Goal: Transaction & Acquisition: Purchase product/service

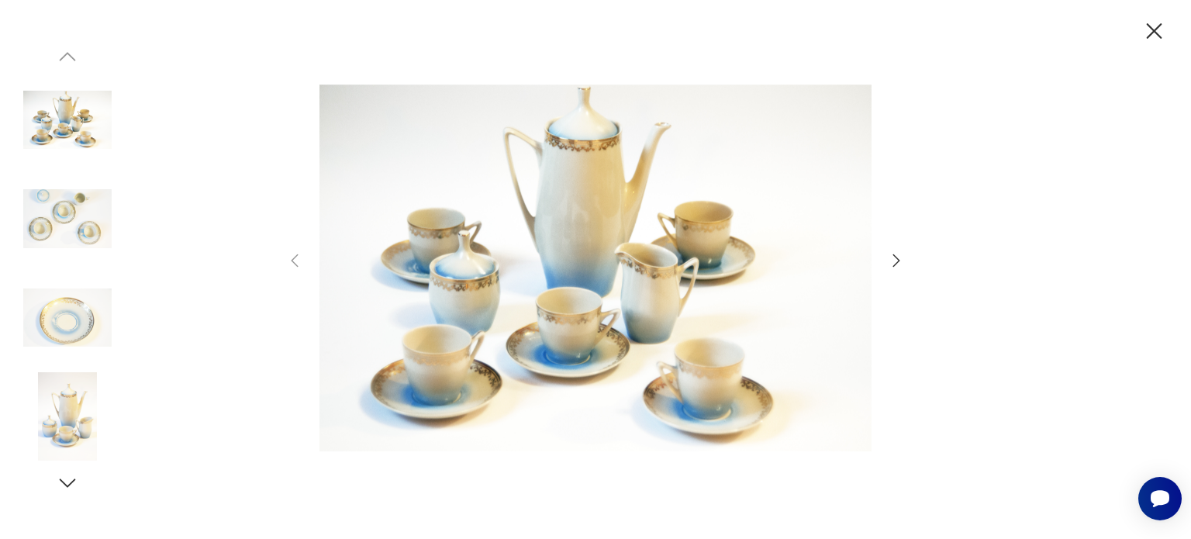
click at [893, 266] on icon "button" at bounding box center [896, 260] width 19 height 19
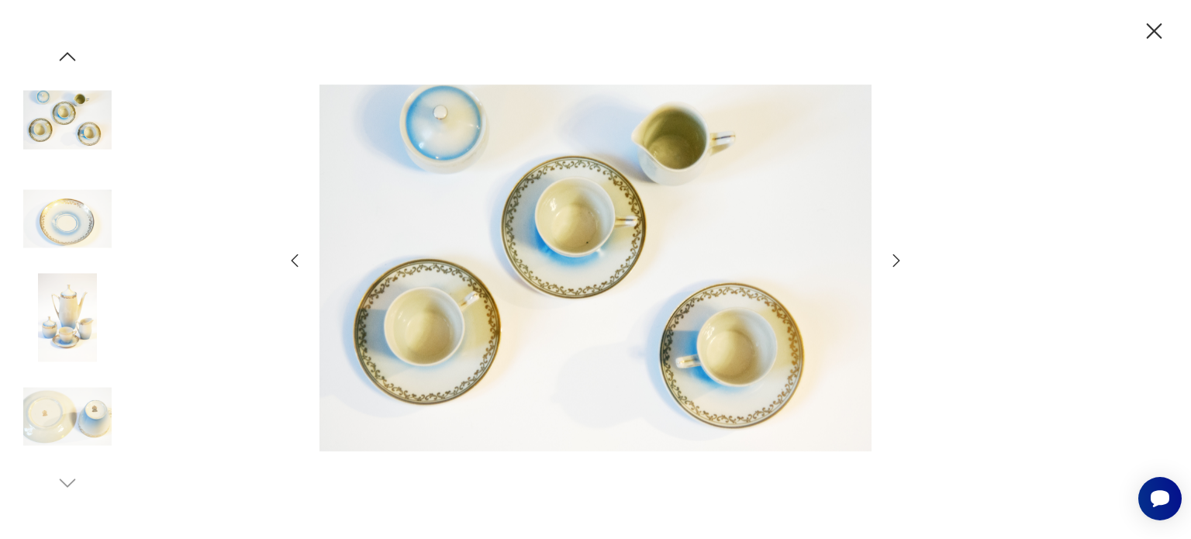
click at [893, 266] on icon "button" at bounding box center [896, 260] width 19 height 19
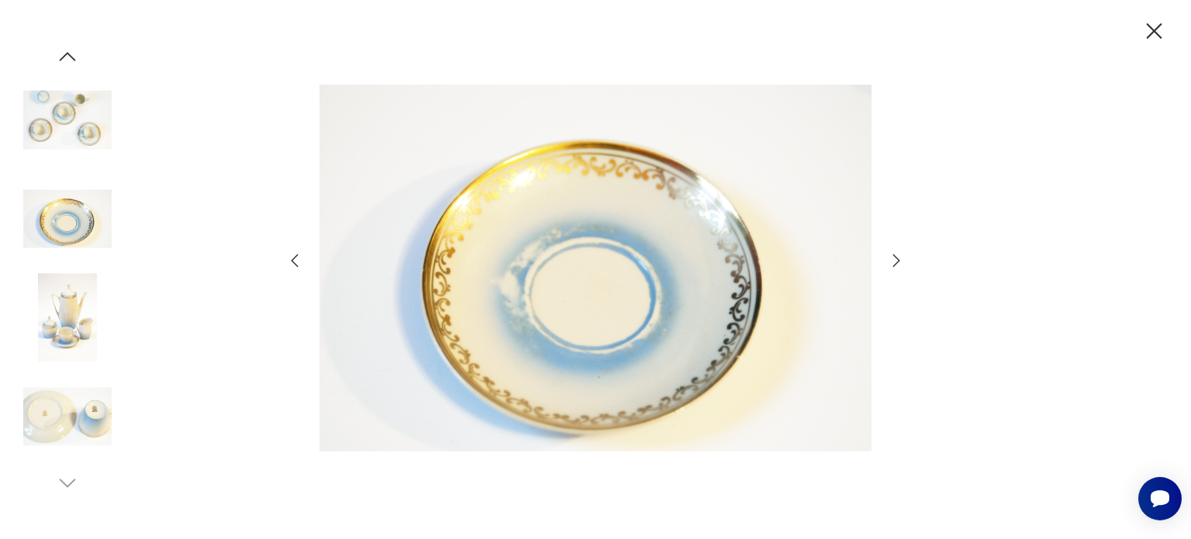
click at [893, 267] on icon "button" at bounding box center [896, 260] width 19 height 19
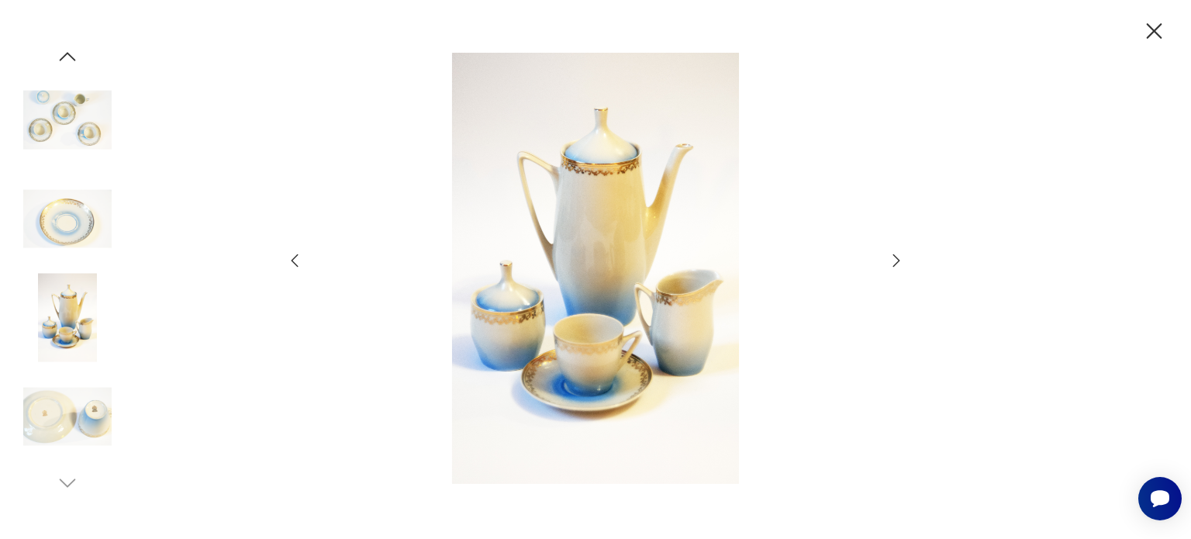
click at [893, 267] on icon "button" at bounding box center [896, 260] width 19 height 19
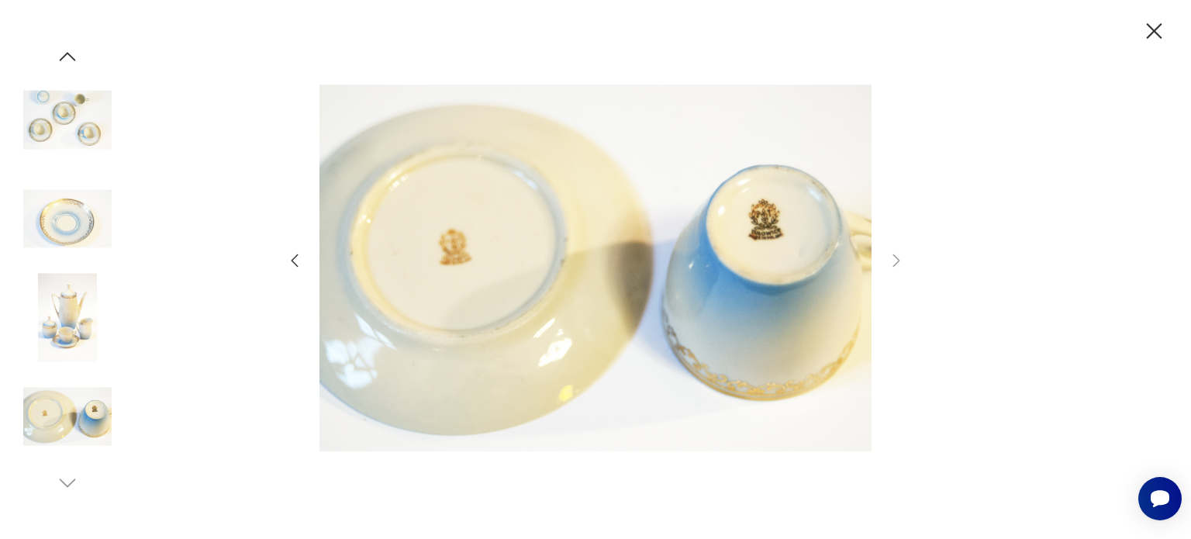
click at [1154, 33] on icon "button" at bounding box center [1154, 31] width 27 height 27
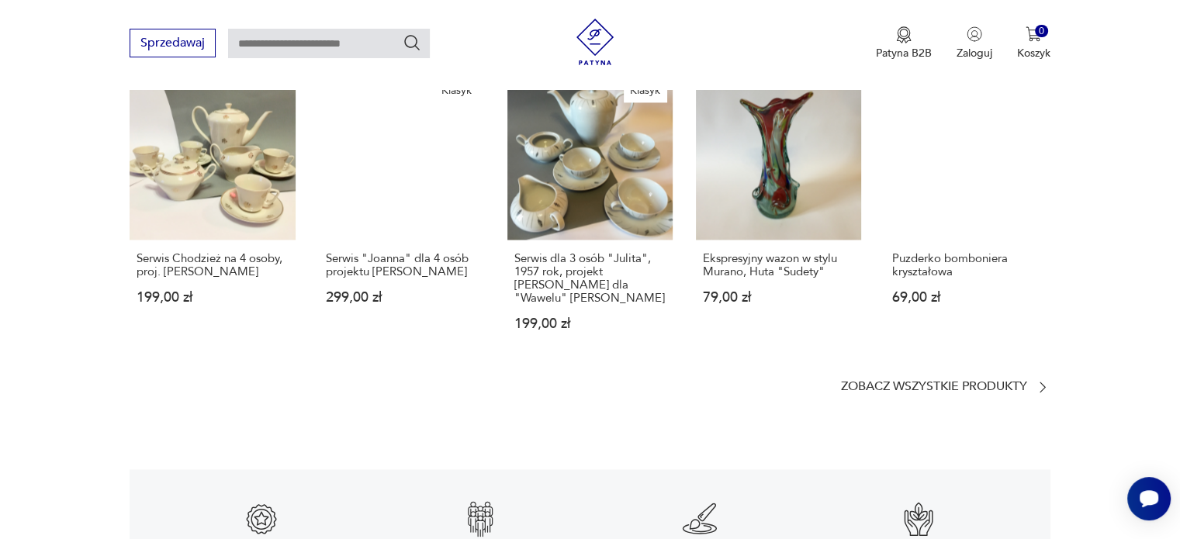
scroll to position [2094, 0]
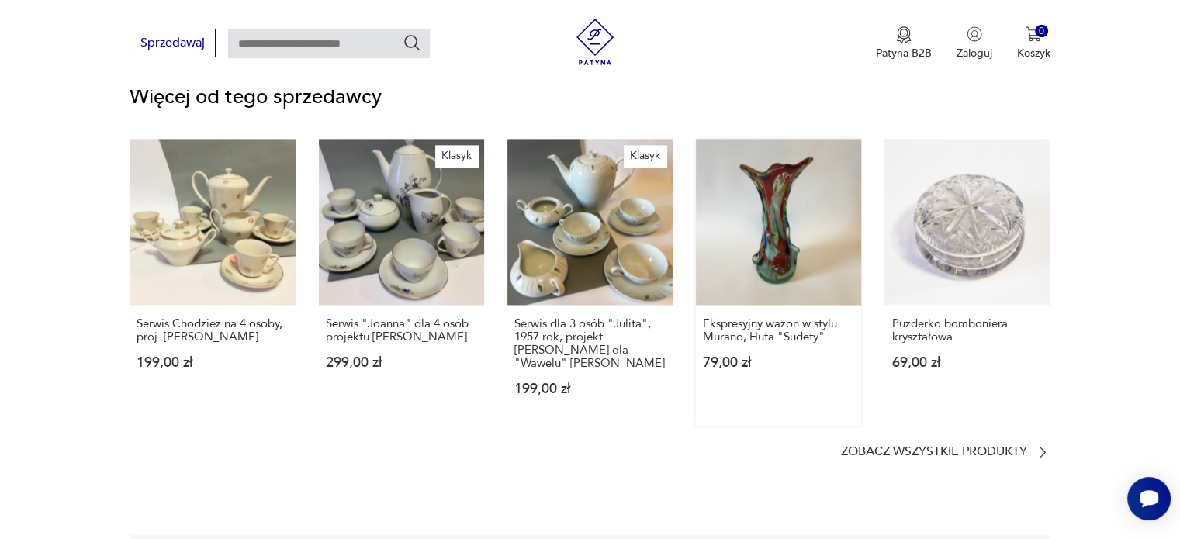
click at [770, 175] on link "Ekspresyjny wazon w stylu Murano, Huta "Sudety" 79,00 zł" at bounding box center [778, 282] width 165 height 286
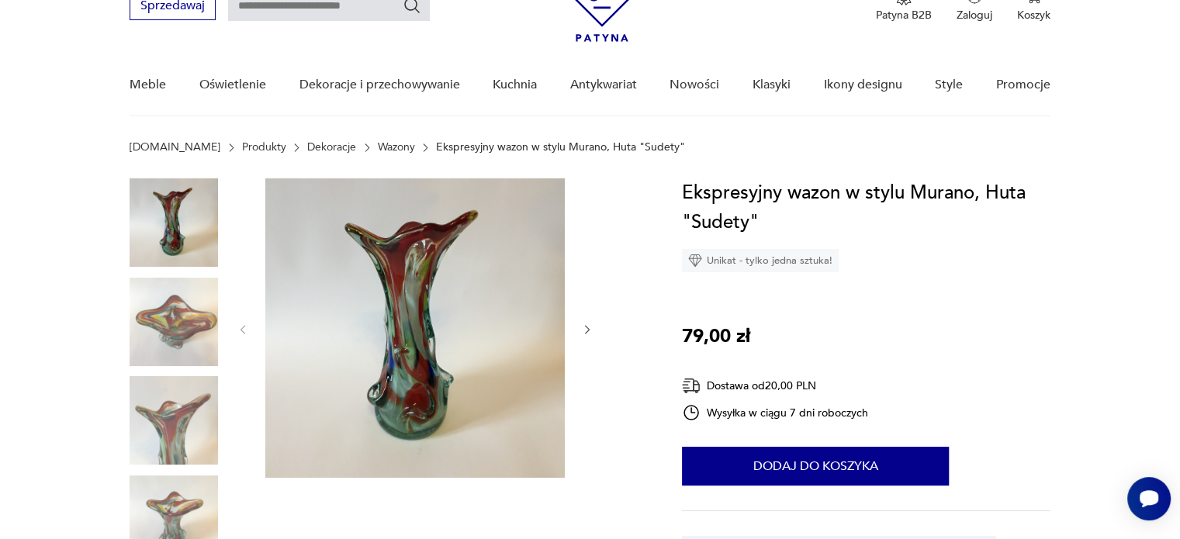
scroll to position [388, 0]
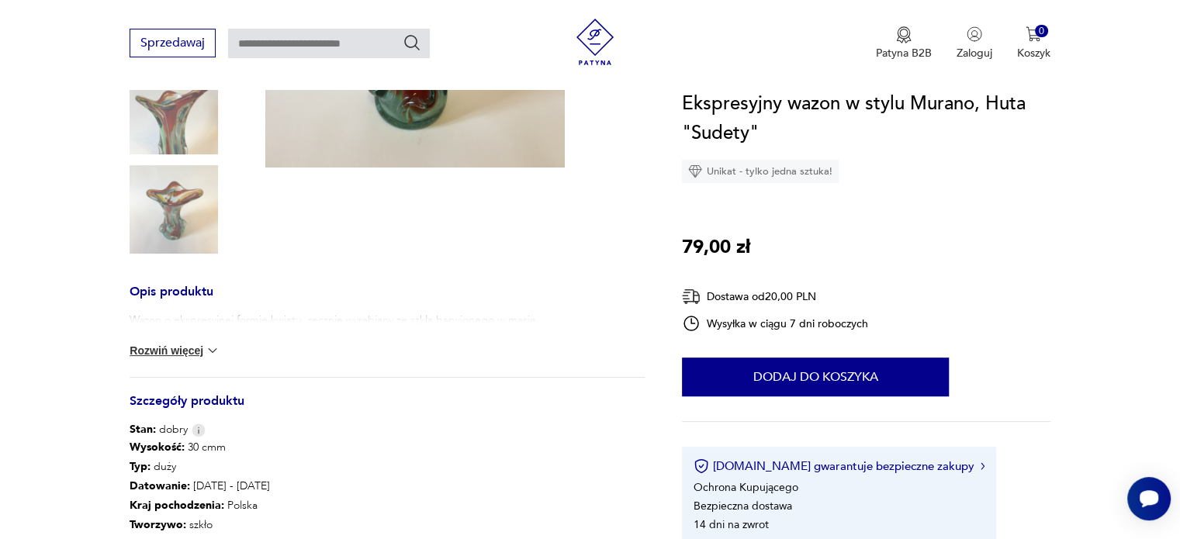
click at [186, 351] on button "Rozwiń więcej" at bounding box center [175, 351] width 90 height 16
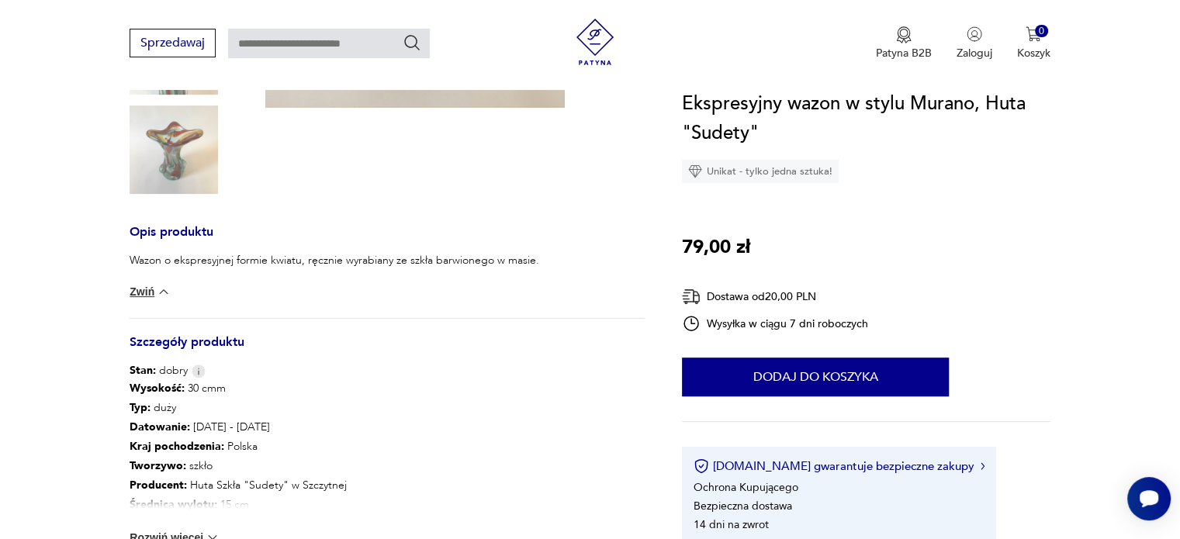
scroll to position [543, 0]
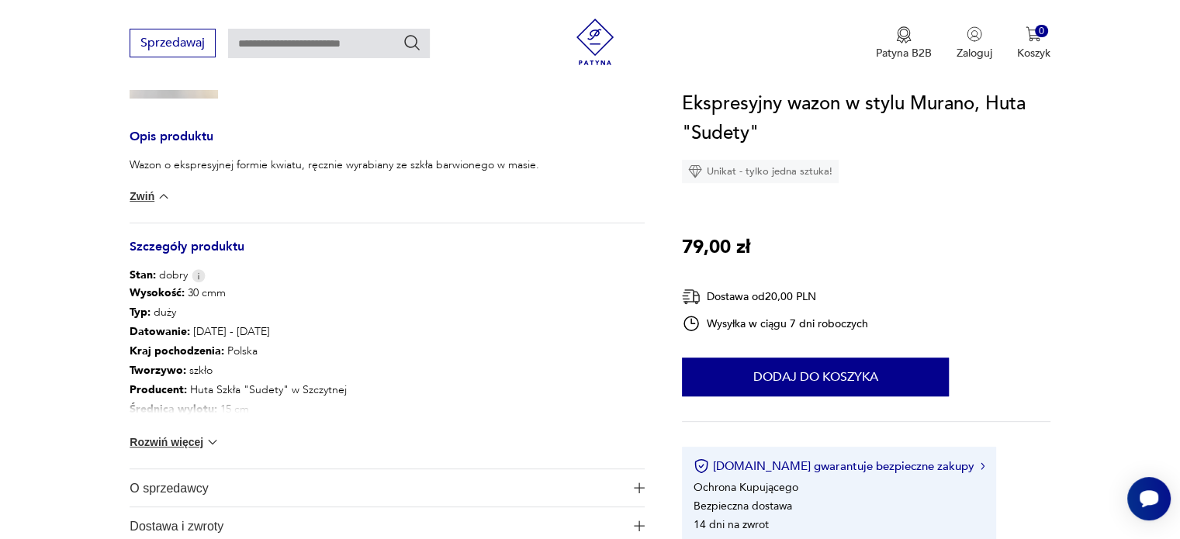
click at [188, 441] on button "Rozwiń więcej" at bounding box center [175, 442] width 90 height 16
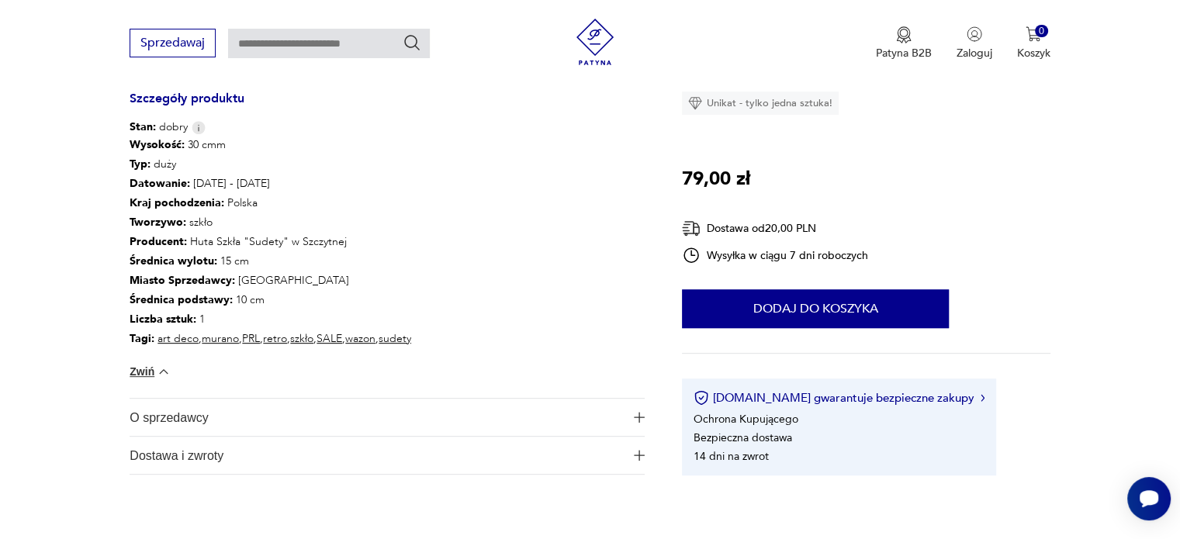
scroll to position [698, 0]
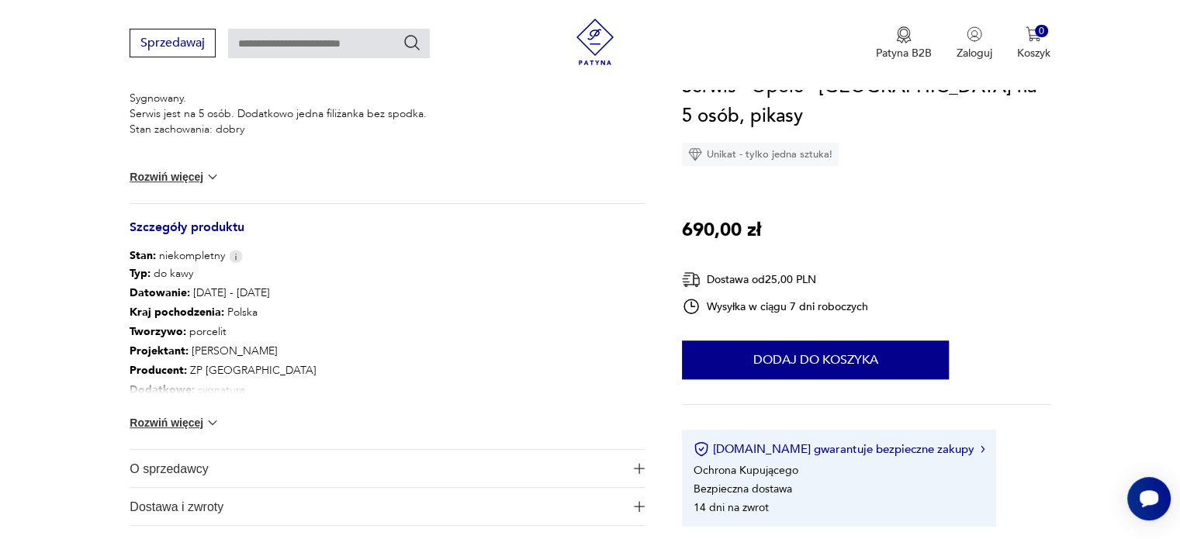
scroll to position [177, 0]
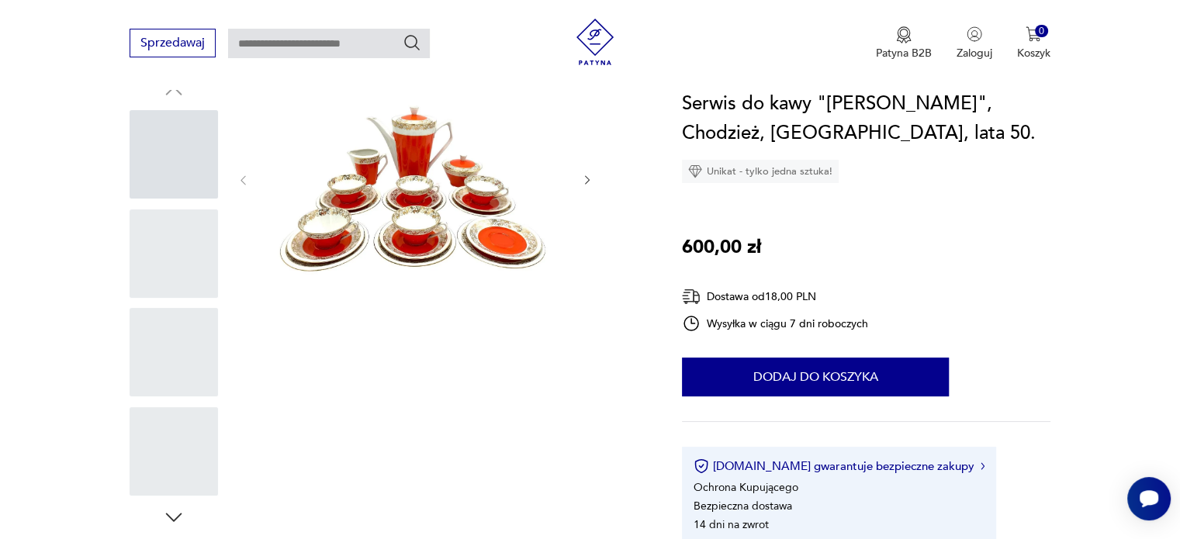
scroll to position [589, 0]
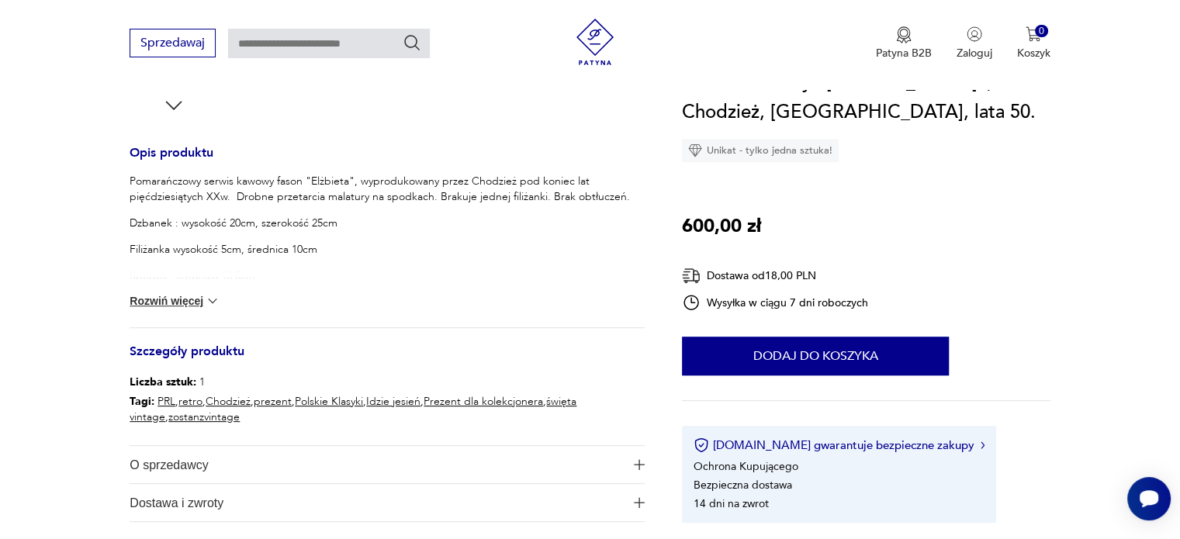
click at [202, 300] on button "Rozwiń więcej" at bounding box center [175, 301] width 90 height 16
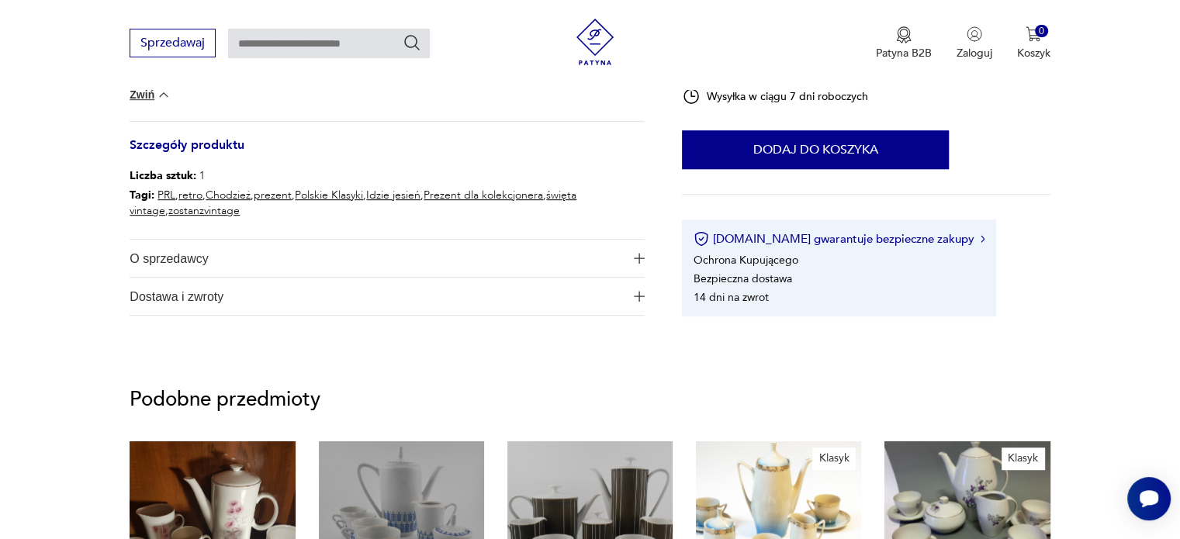
scroll to position [1132, 0]
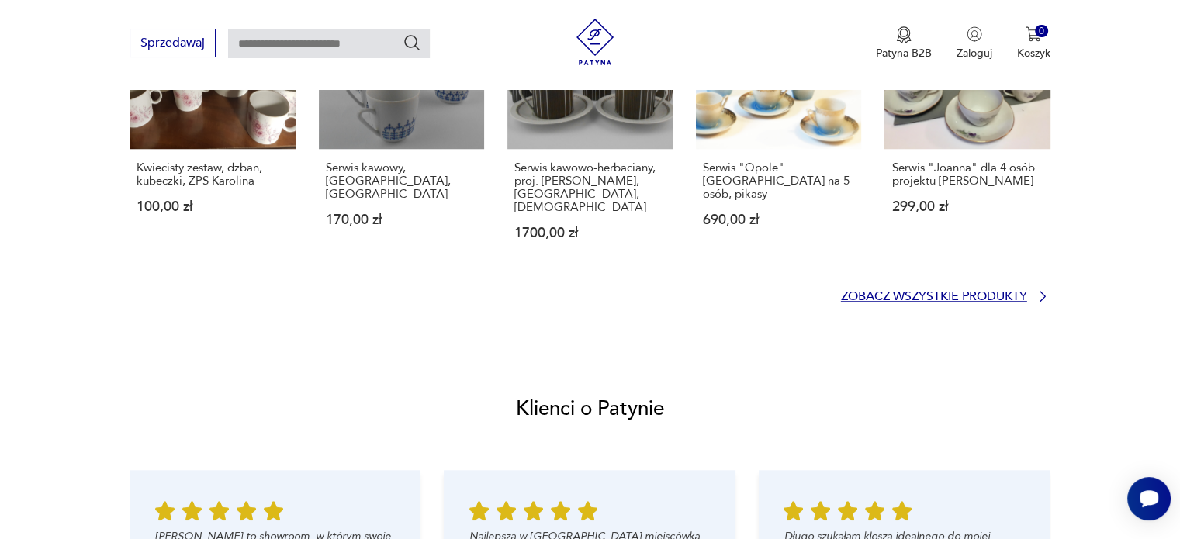
click at [904, 292] on p "Zobacz wszystkie produkty" at bounding box center [934, 297] width 186 height 10
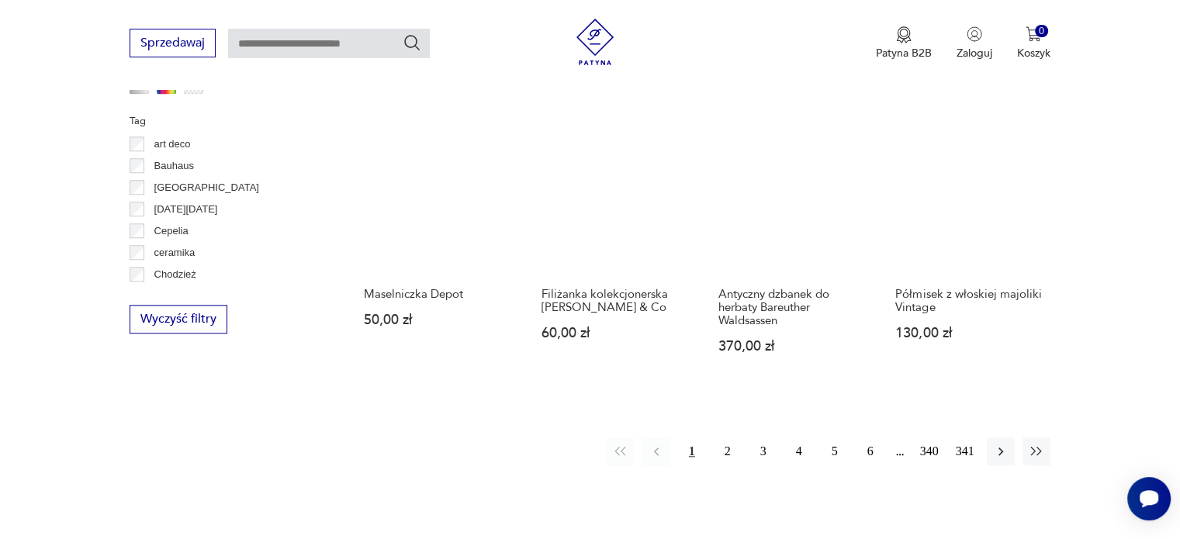
scroll to position [1419, 0]
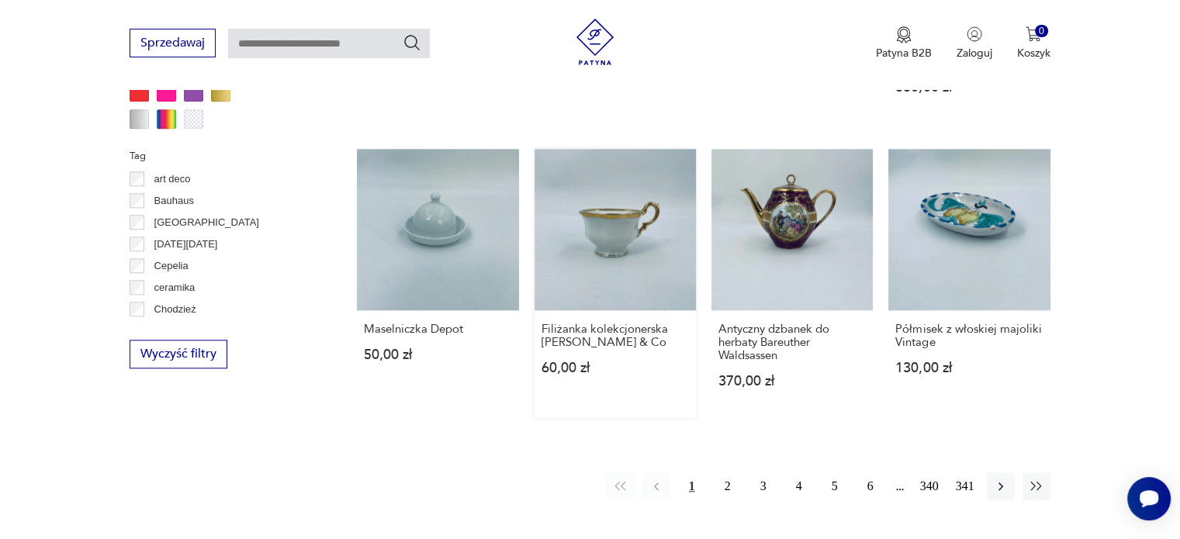
click at [602, 240] on link "Filiżanka kolekcjonerska [PERSON_NAME] & Co 60,00 zł" at bounding box center [614, 283] width 161 height 269
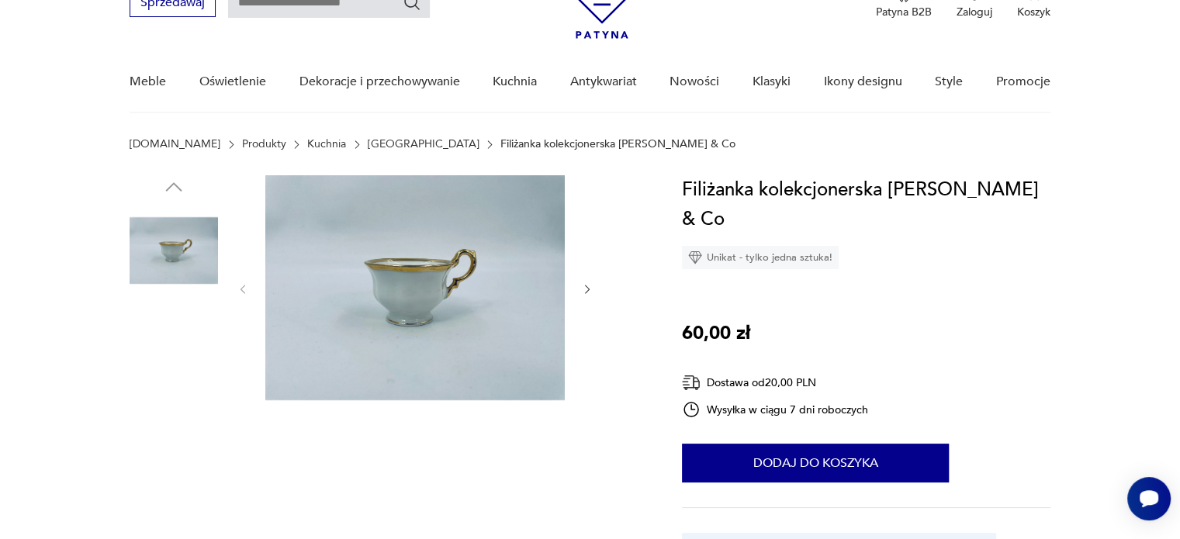
scroll to position [155, 0]
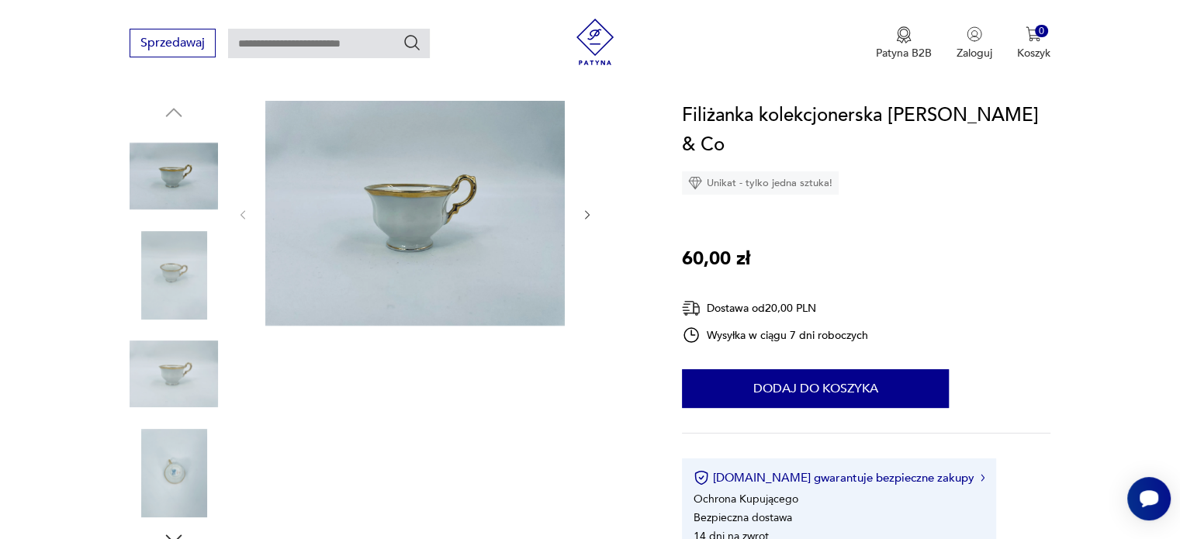
click at [406, 209] on img at bounding box center [414, 213] width 299 height 225
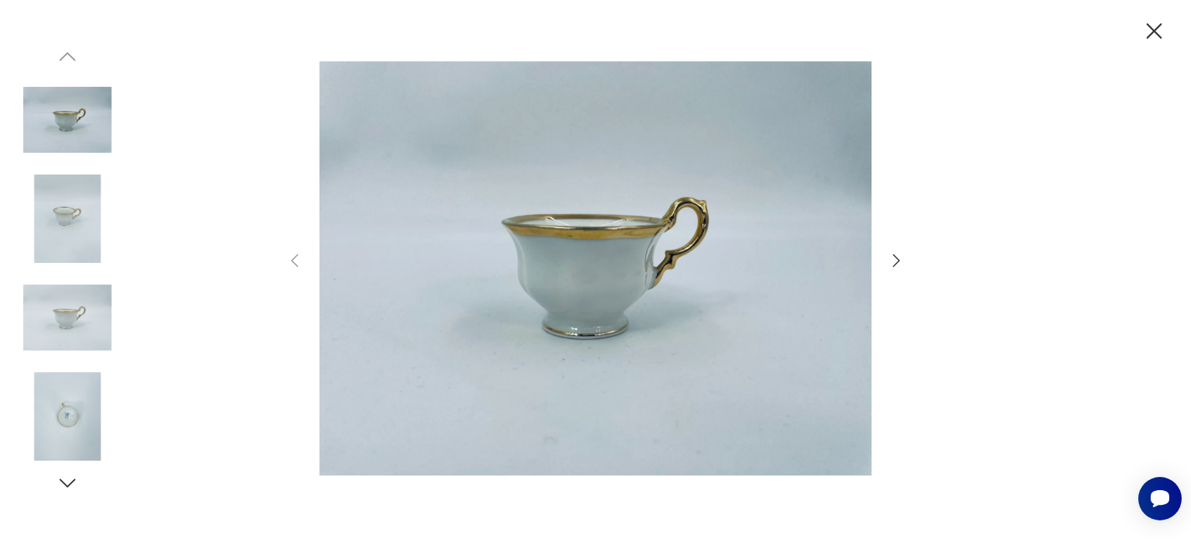
click at [897, 259] on icon "button" at bounding box center [896, 260] width 7 height 12
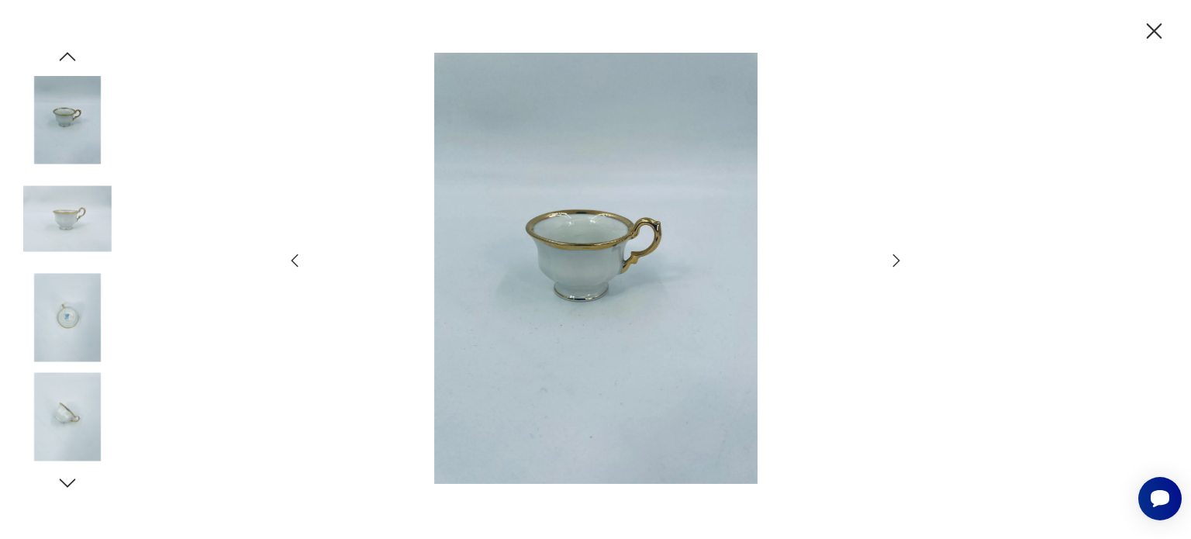
click at [897, 260] on icon "button" at bounding box center [896, 260] width 19 height 19
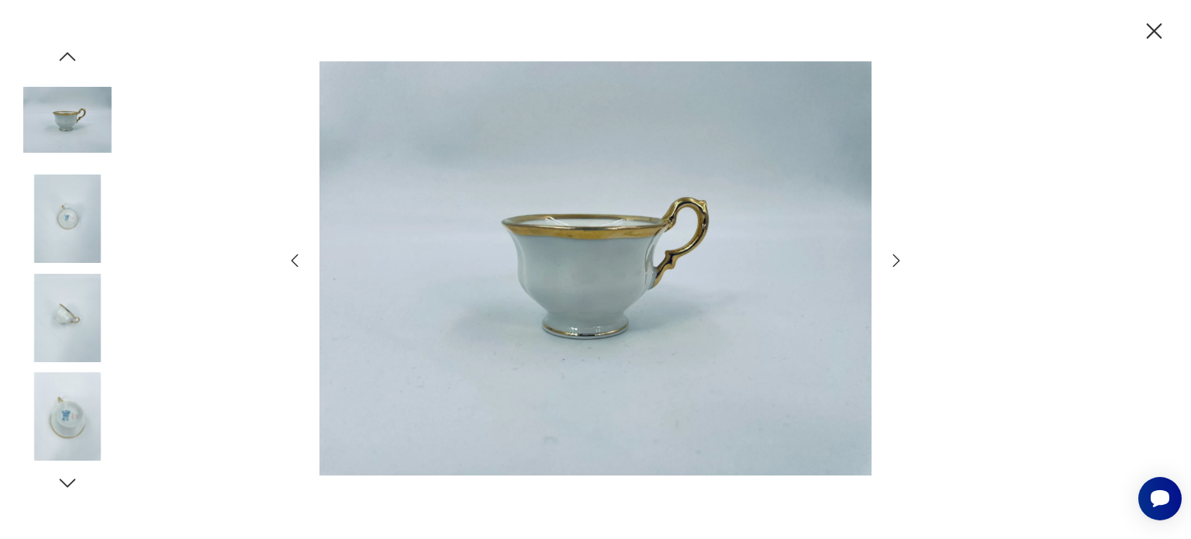
click at [897, 260] on icon "button" at bounding box center [896, 260] width 19 height 19
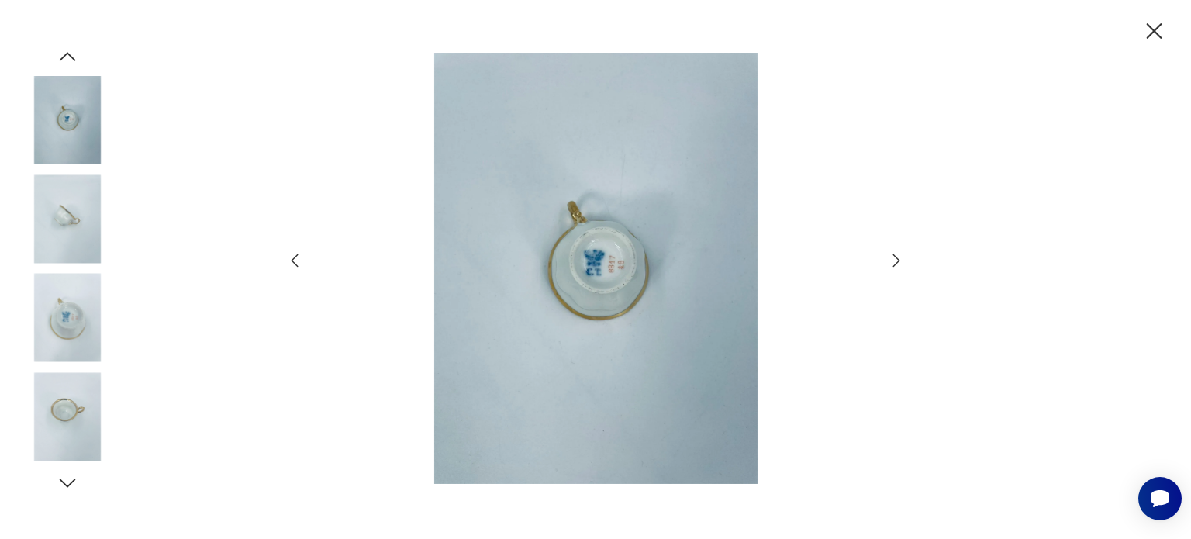
click at [896, 260] on icon "button" at bounding box center [896, 260] width 19 height 19
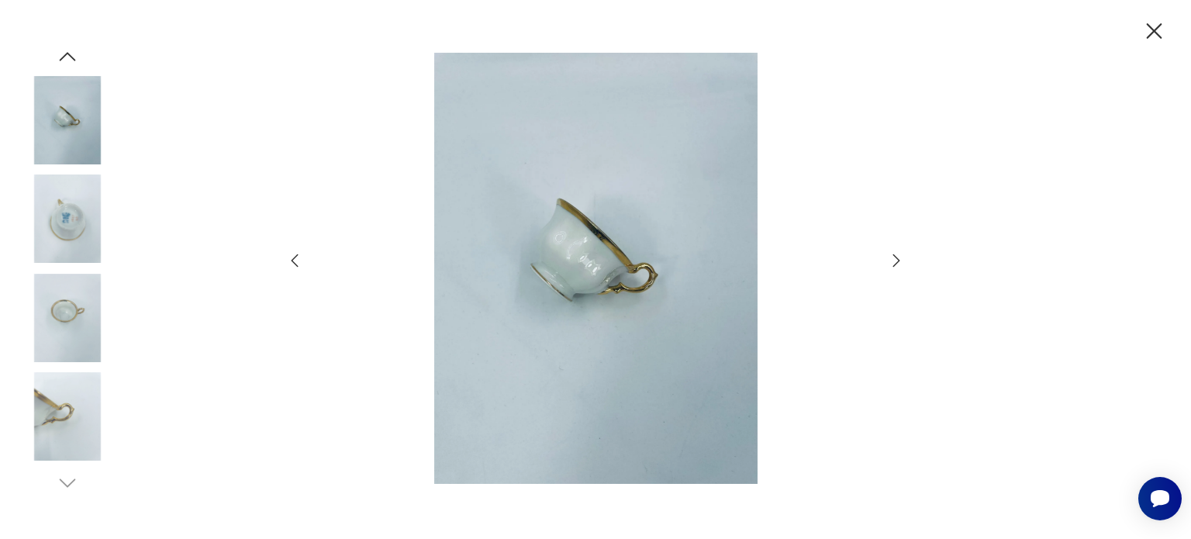
click at [895, 260] on icon "button" at bounding box center [896, 260] width 19 height 19
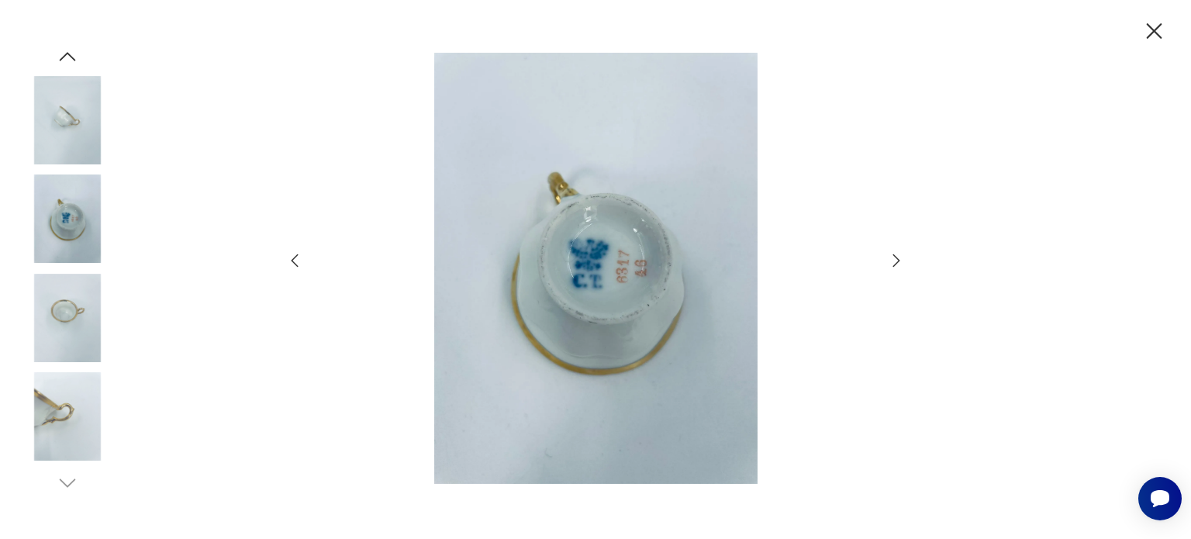
click at [895, 260] on icon "button" at bounding box center [896, 260] width 19 height 19
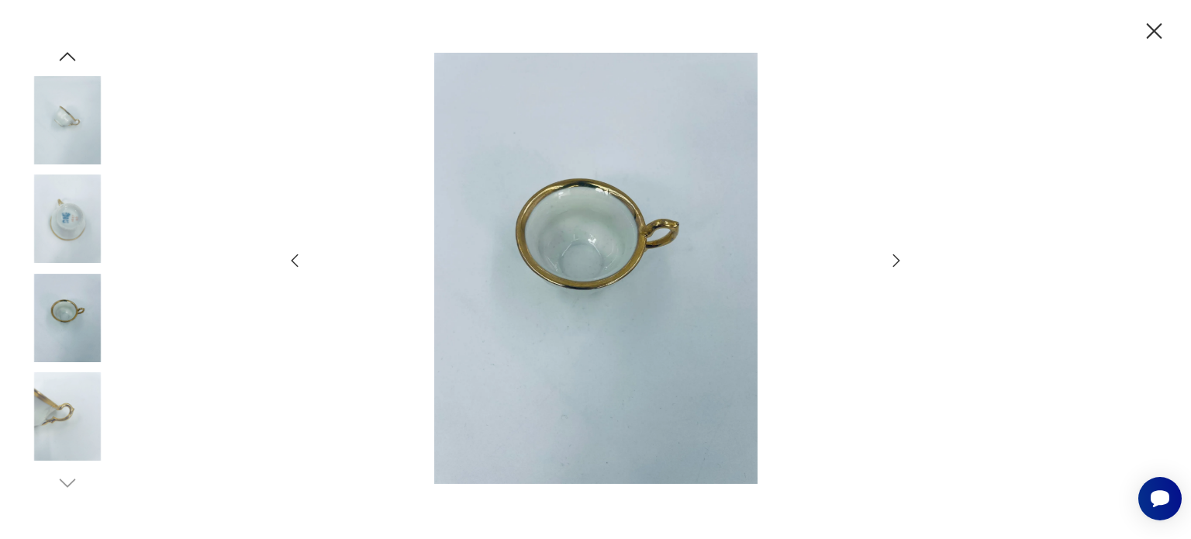
click at [1159, 40] on icon "button" at bounding box center [1154, 31] width 27 height 27
